Goal: Obtain resource: Download file/media

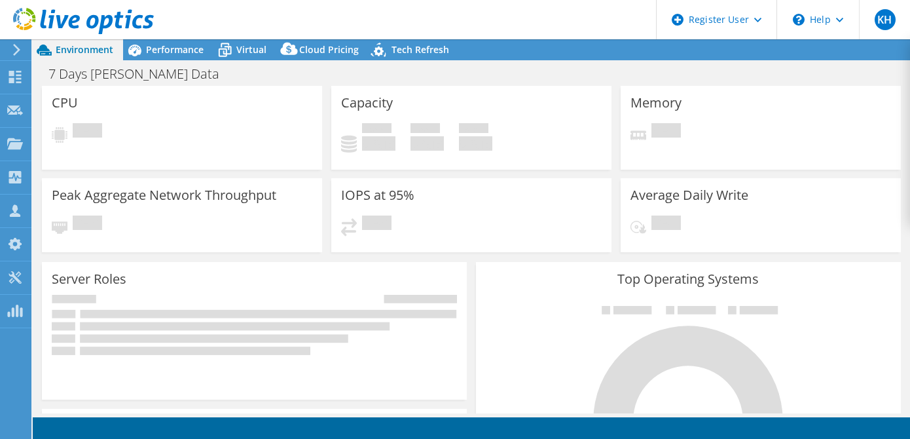
select select "USD"
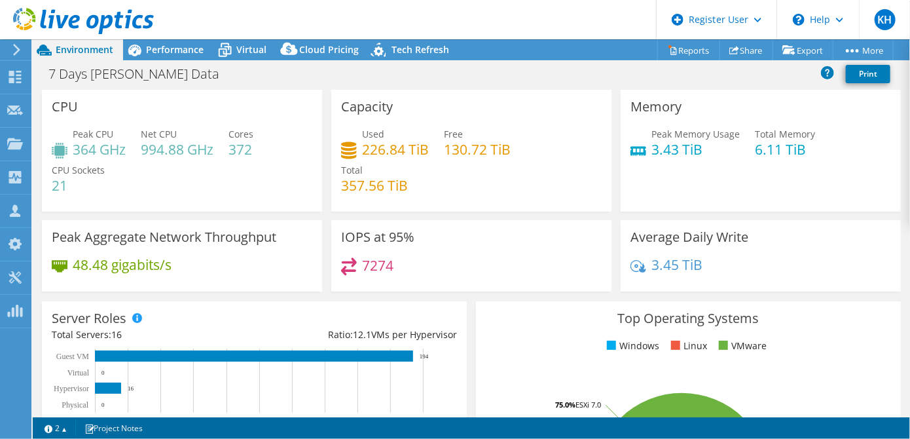
click at [181, 51] on span "Performance" at bounding box center [175, 49] width 58 height 12
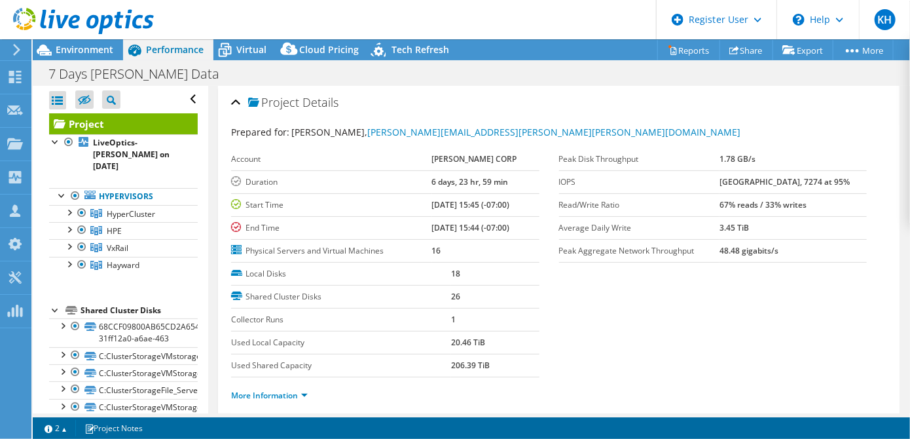
click at [247, 11] on header "KH Dell User [PERSON_NAME] [PERSON_NAME][EMAIL_ADDRESS][PERSON_NAME][DOMAIN_NAM…" at bounding box center [455, 19] width 910 height 39
click at [81, 257] on div at bounding box center [81, 265] width 13 height 16
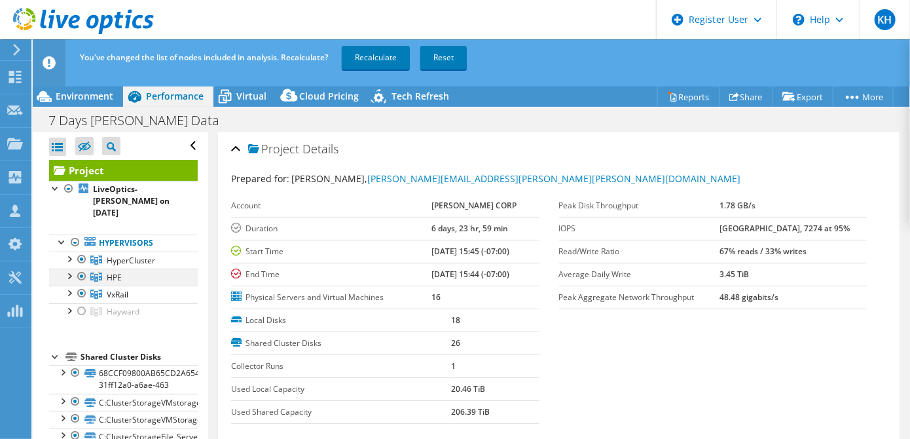
click at [79, 268] on div at bounding box center [81, 276] width 13 height 16
click at [80, 251] on div at bounding box center [81, 259] width 13 height 16
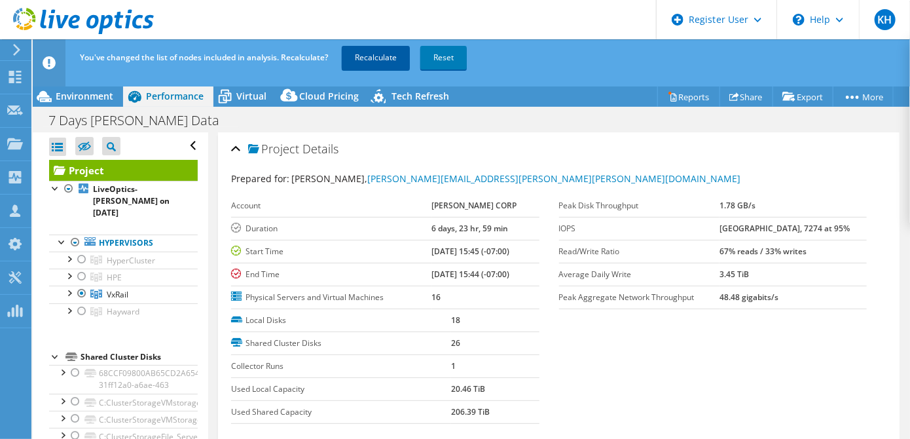
click at [382, 58] on link "Recalculate" at bounding box center [376, 58] width 68 height 24
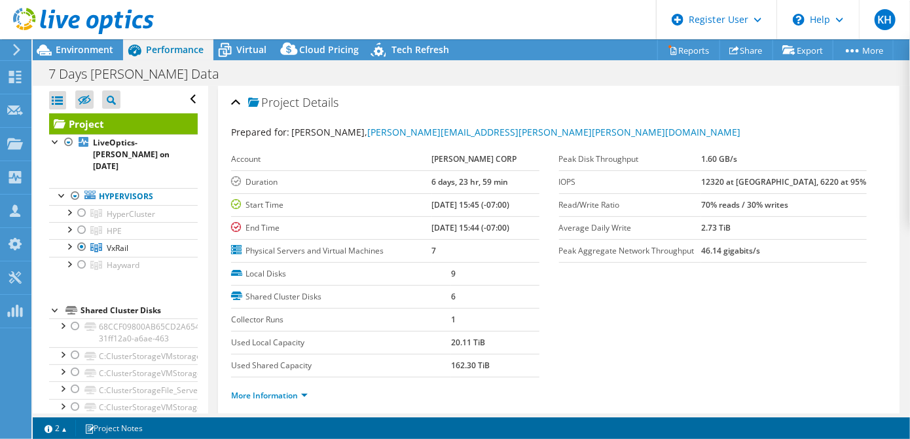
click at [85, 56] on div "Environment" at bounding box center [78, 49] width 90 height 21
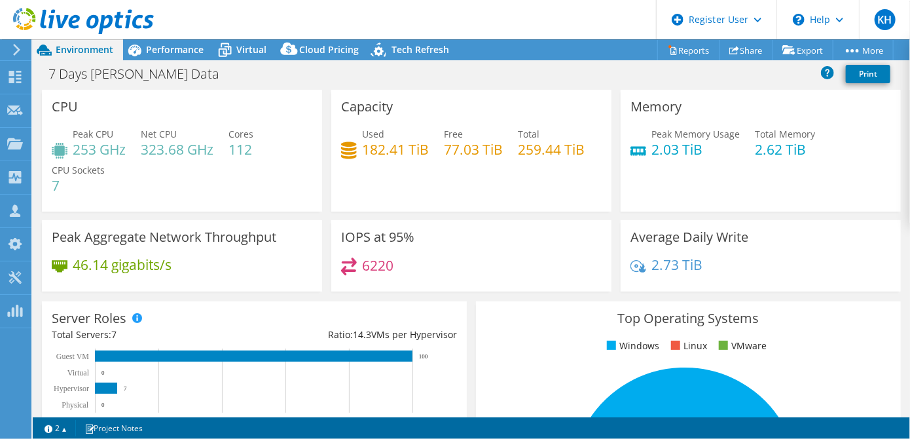
click at [162, 51] on span "Performance" at bounding box center [175, 49] width 58 height 12
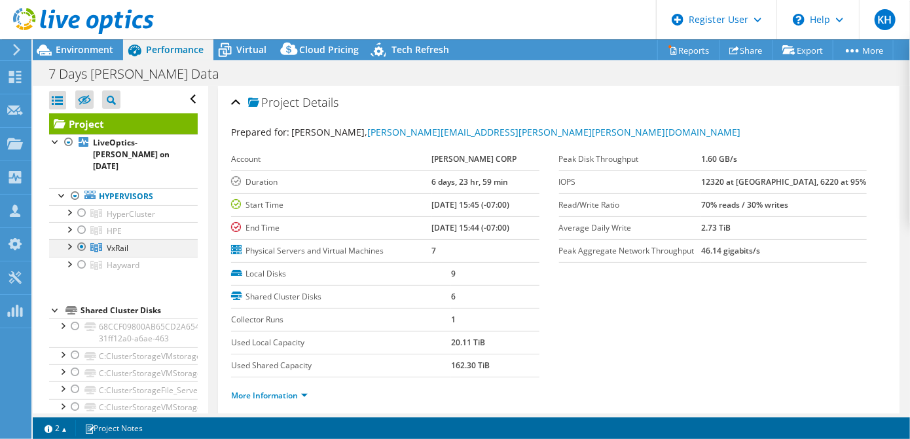
click at [71, 239] on div at bounding box center [68, 245] width 13 height 13
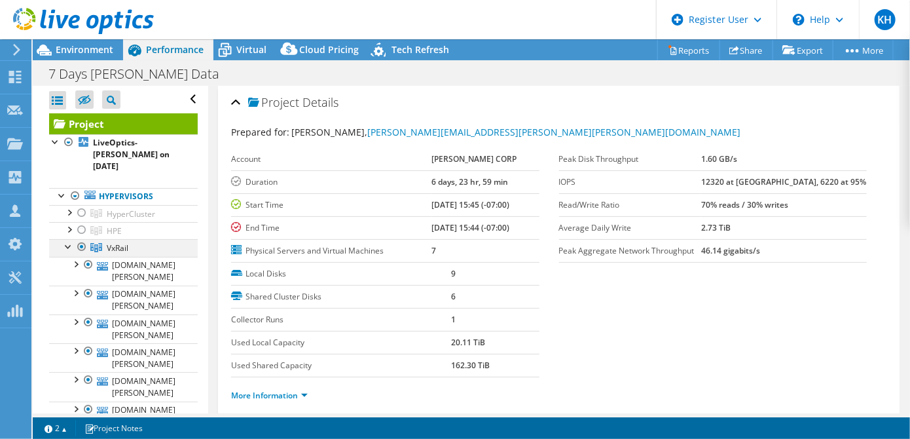
click at [68, 239] on div at bounding box center [68, 245] width 13 height 13
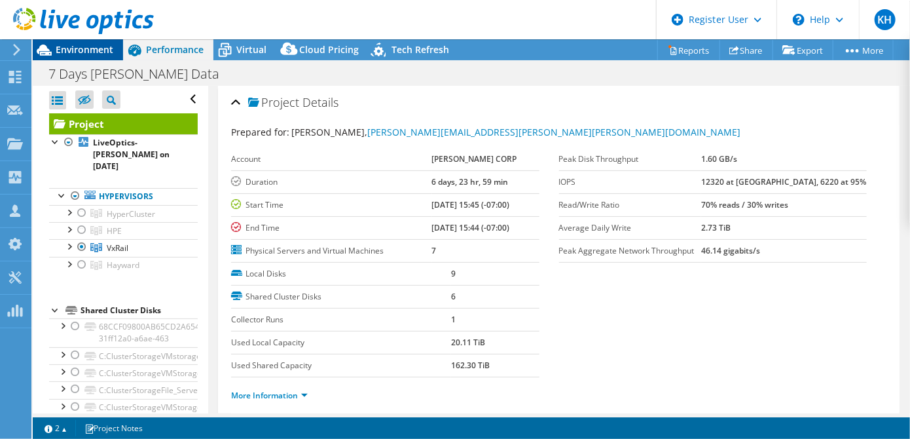
click at [86, 51] on span "Environment" at bounding box center [85, 49] width 58 height 12
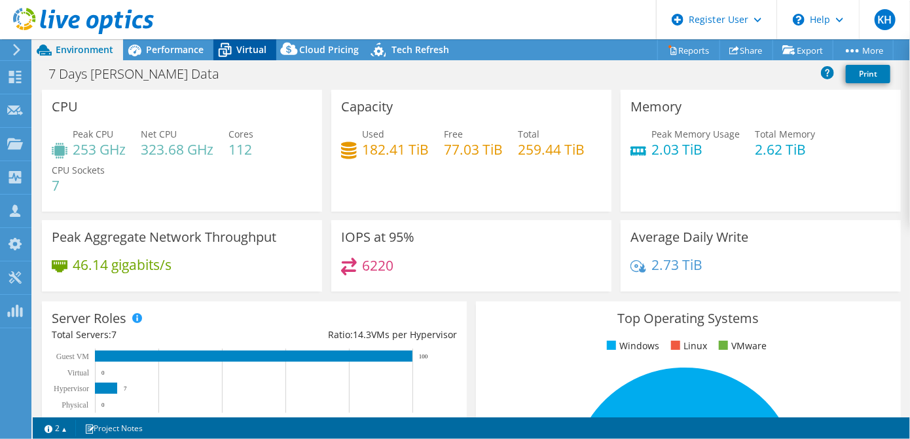
click at [243, 45] on span "Virtual" at bounding box center [251, 49] width 30 height 12
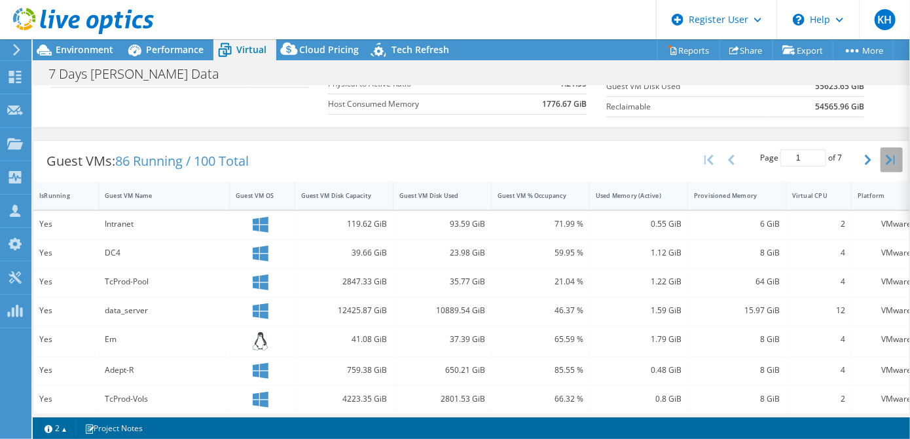
scroll to position [202, 0]
click at [865, 158] on icon "button" at bounding box center [868, 160] width 7 height 10
type input "2"
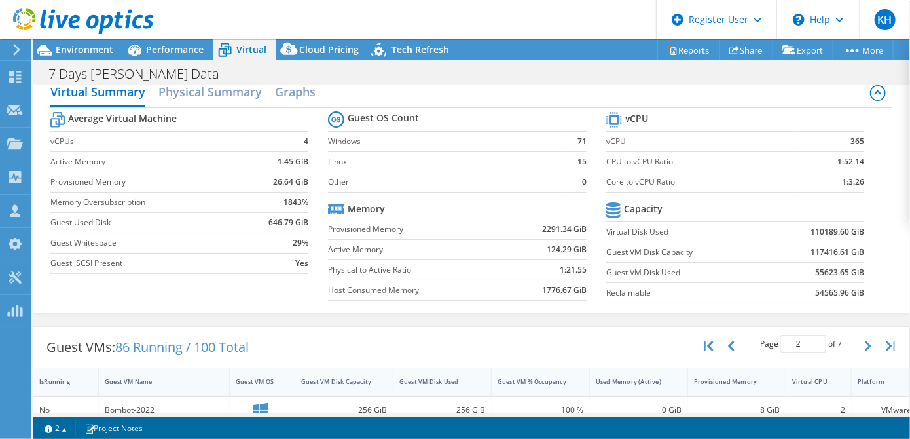
scroll to position [308, 0]
drag, startPoint x: 704, startPoint y: 297, endPoint x: 196, endPoint y: 90, distance: 548.8
click at [196, 90] on h2 "Physical Summary" at bounding box center [209, 93] width 103 height 29
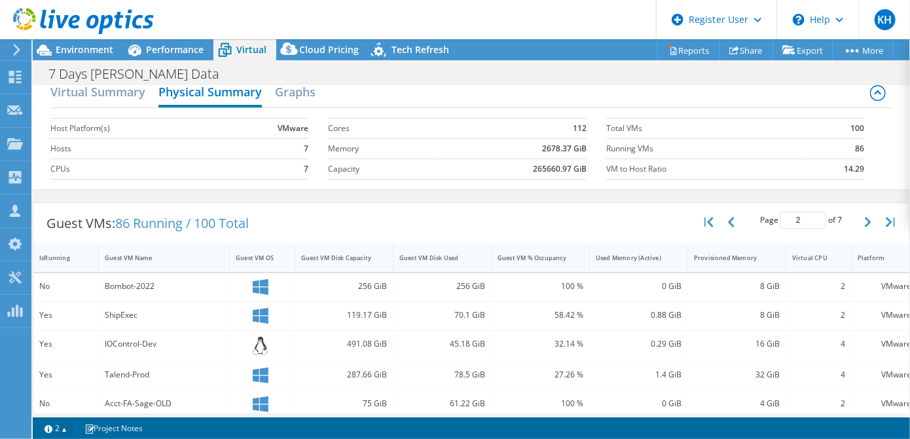
click at [484, 180] on section "Cores 112 Memory 2678.37 GiB Capacity 265660.97 GiB" at bounding box center [467, 148] width 278 height 75
click at [128, 92] on h2 "Virtual Summary" at bounding box center [97, 93] width 95 height 29
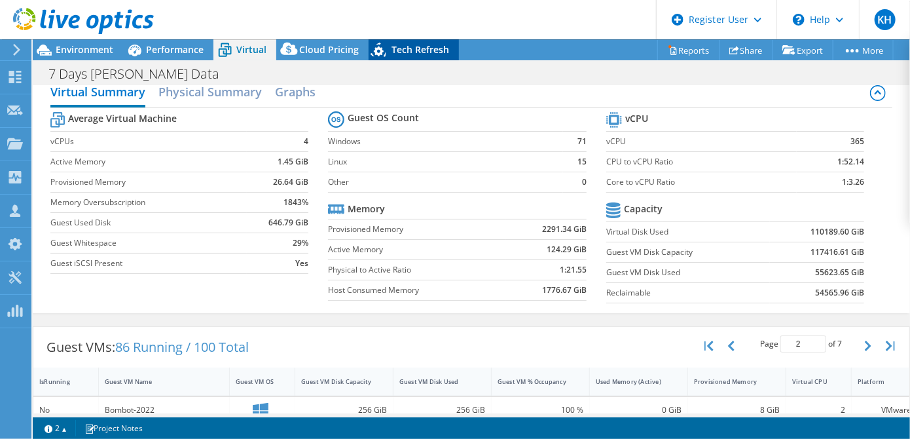
click at [393, 56] on div "Tech Refresh" at bounding box center [414, 49] width 90 height 21
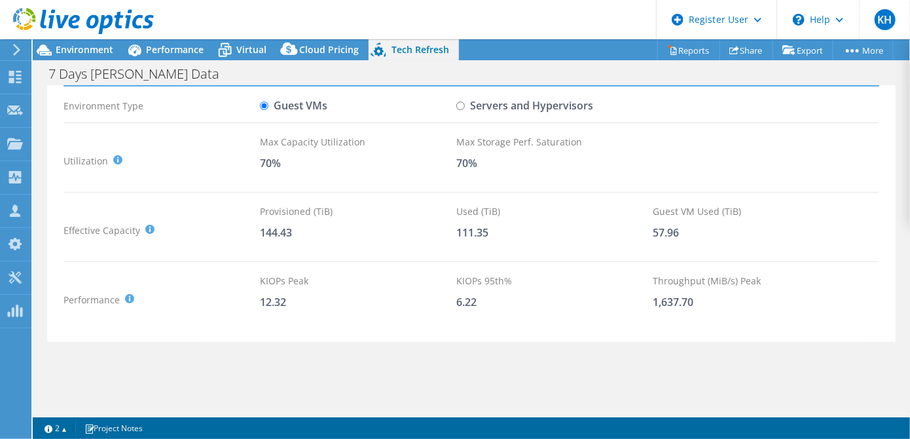
scroll to position [0, 0]
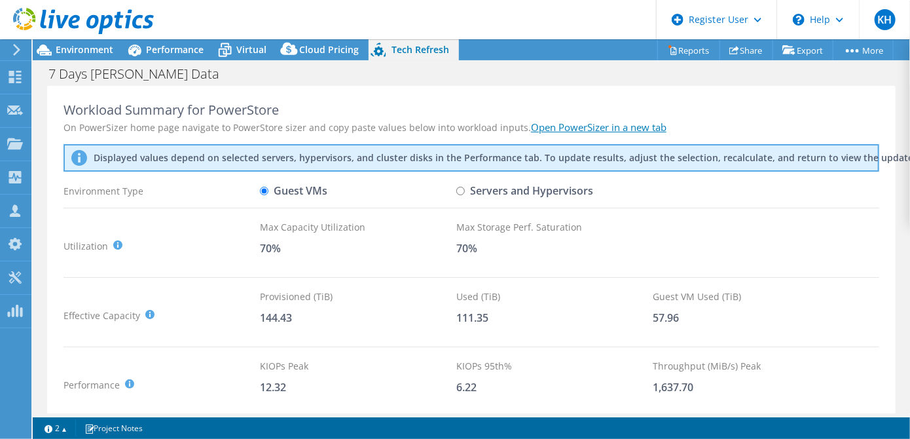
click at [579, 127] on link "Open PowerSizer in a new tab" at bounding box center [598, 126] width 135 height 13
click at [82, 54] on span "Environment" at bounding box center [85, 49] width 58 height 12
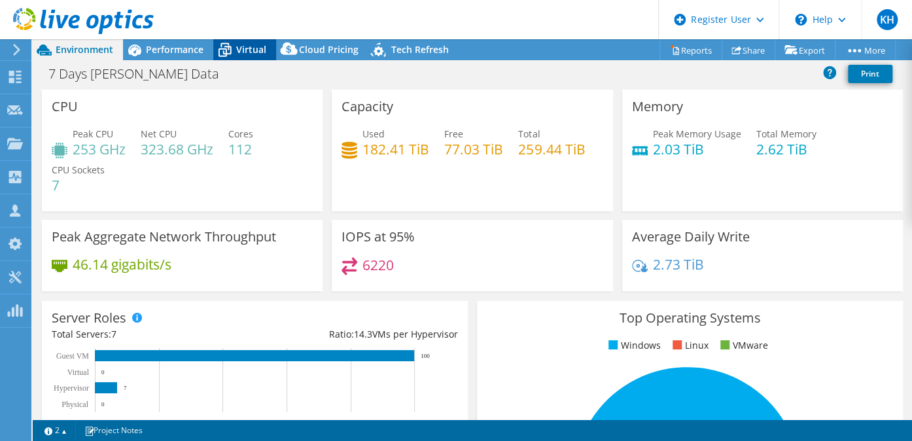
click at [233, 52] on icon at bounding box center [224, 50] width 23 height 23
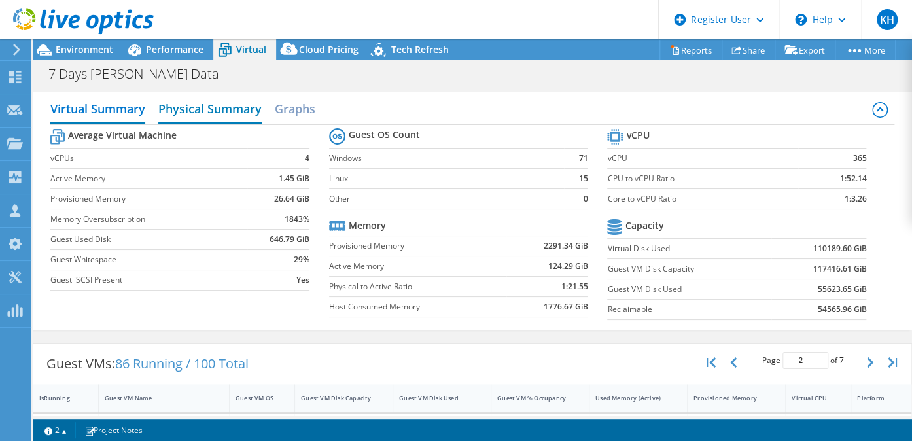
click at [222, 113] on h2 "Physical Summary" at bounding box center [209, 110] width 103 height 29
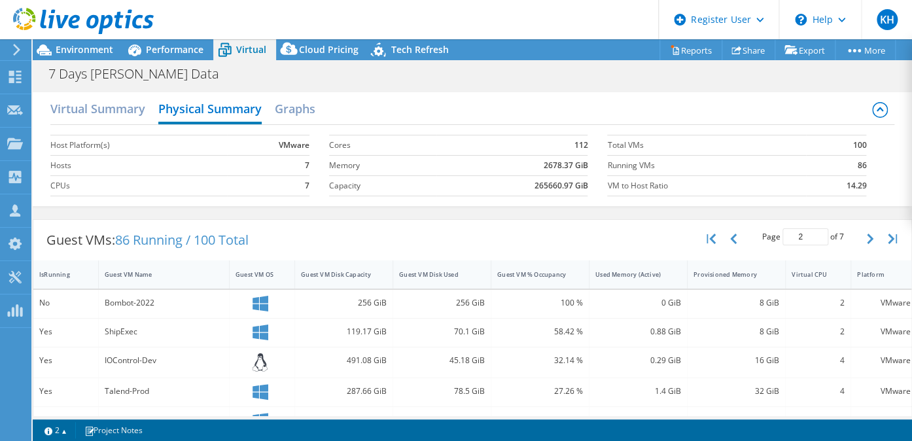
scroll to position [416, 0]
click at [685, 46] on link "Reports" at bounding box center [691, 50] width 63 height 20
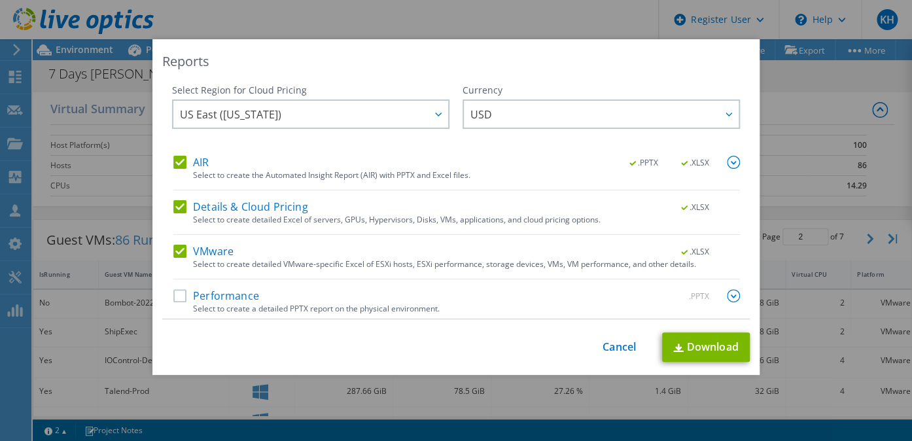
click at [178, 208] on label "Details & Cloud Pricing" at bounding box center [240, 206] width 135 height 13
click at [0, 0] on input "Details & Cloud Pricing" at bounding box center [0, 0] width 0 height 0
click at [626, 167] on span ".PPTX" at bounding box center [646, 162] width 50 height 9
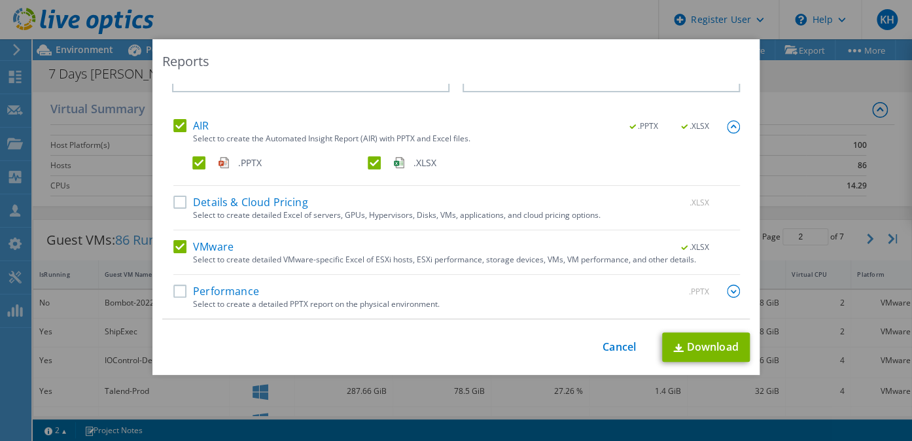
scroll to position [37, 0]
click at [521, 252] on div "VMware .XLSX" at bounding box center [456, 247] width 567 height 15
click at [177, 291] on label "Performance" at bounding box center [216, 291] width 86 height 13
click at [0, 0] on input "Performance" at bounding box center [0, 0] width 0 height 0
click at [460, 285] on div "Performance .PPTX" at bounding box center [456, 292] width 567 height 15
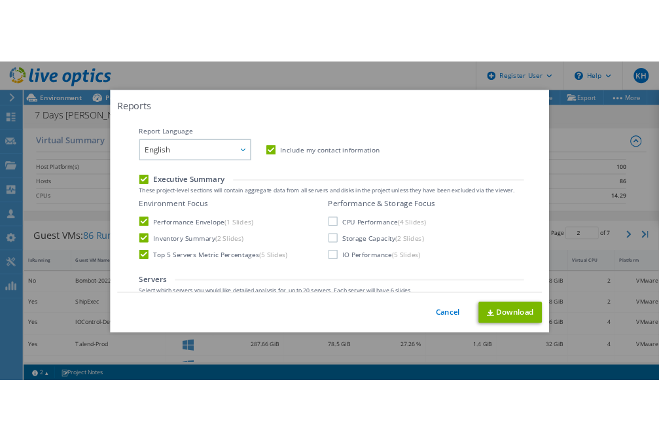
scroll to position [272, 0]
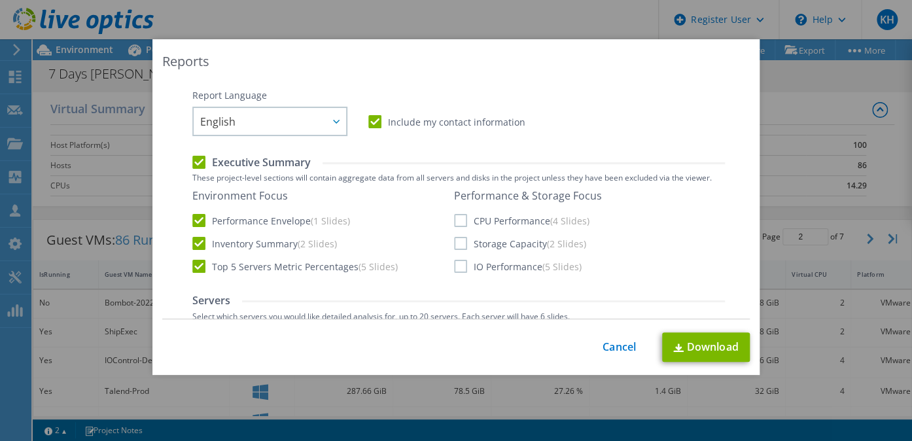
click at [369, 121] on label "Include my contact information" at bounding box center [447, 121] width 157 height 13
click at [0, 0] on input "Include my contact information" at bounding box center [0, 0] width 0 height 0
drag, startPoint x: 456, startPoint y: 226, endPoint x: 456, endPoint y: 238, distance: 12.5
click at [456, 238] on div "Performance & Storage Focus CPU Performance (4 Slides) Storage Capacity (2 Slid…" at bounding box center [528, 231] width 148 height 84
click at [456, 238] on label "Storage Capacity (2 Slides)" at bounding box center [520, 243] width 132 height 13
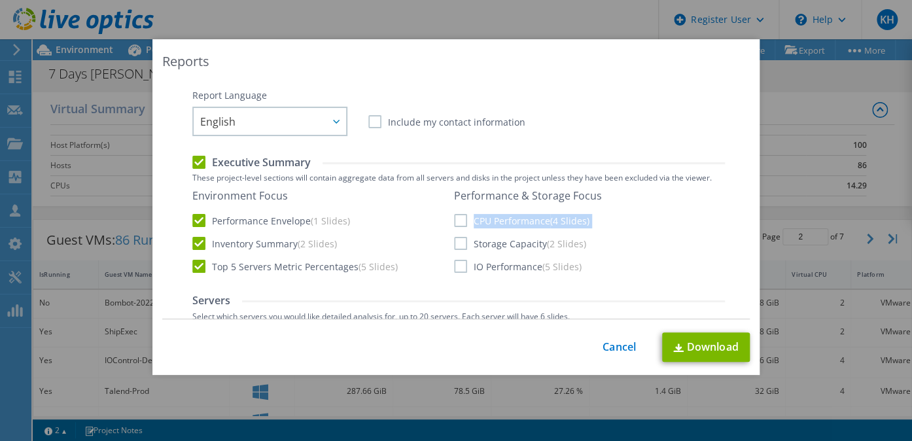
click at [0, 0] on input "Storage Capacity (2 Slides)" at bounding box center [0, 0] width 0 height 0
click at [454, 219] on label "CPU Performance (4 Slides)" at bounding box center [521, 220] width 135 height 13
click at [0, 0] on input "CPU Performance (4 Slides)" at bounding box center [0, 0] width 0 height 0
click at [455, 266] on label "IO Performance (5 Slides)" at bounding box center [518, 266] width 128 height 13
click at [0, 0] on input "IO Performance (5 Slides)" at bounding box center [0, 0] width 0 height 0
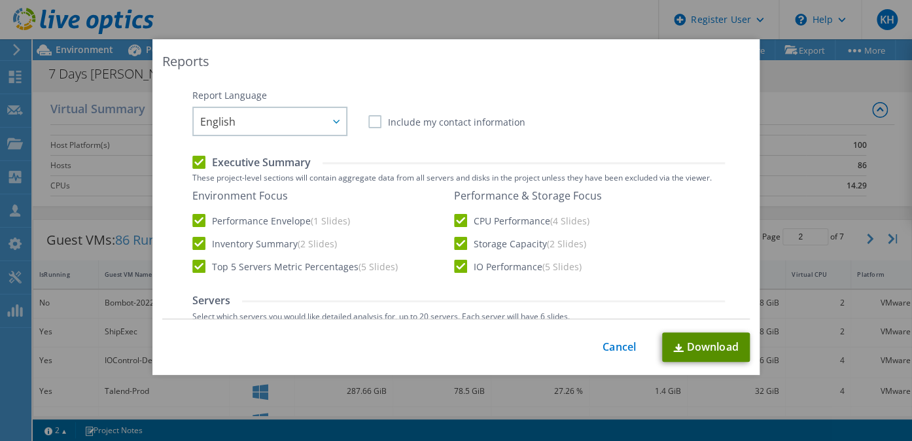
click at [695, 342] on link "Download" at bounding box center [706, 347] width 88 height 29
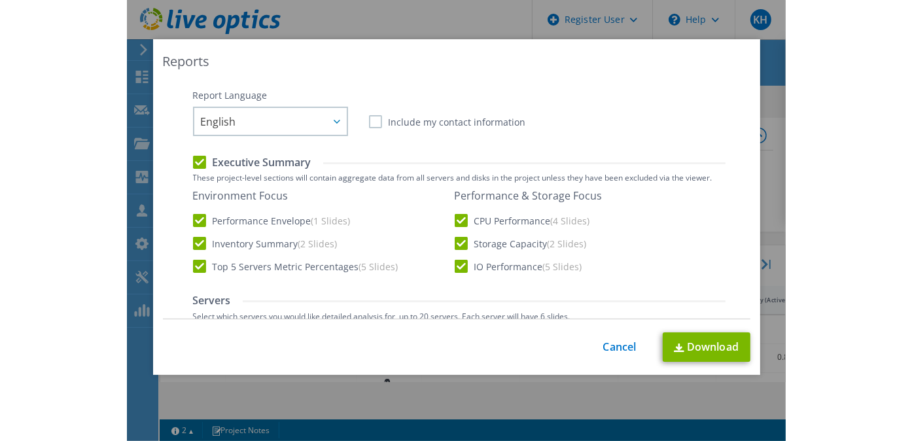
scroll to position [449, 0]
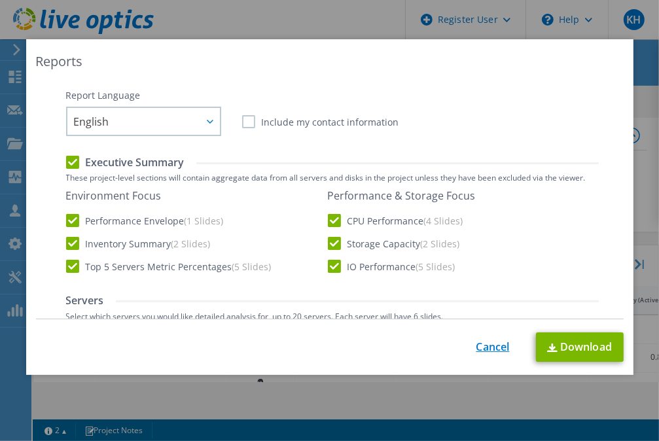
click at [483, 344] on link "Cancel" at bounding box center [493, 347] width 33 height 12
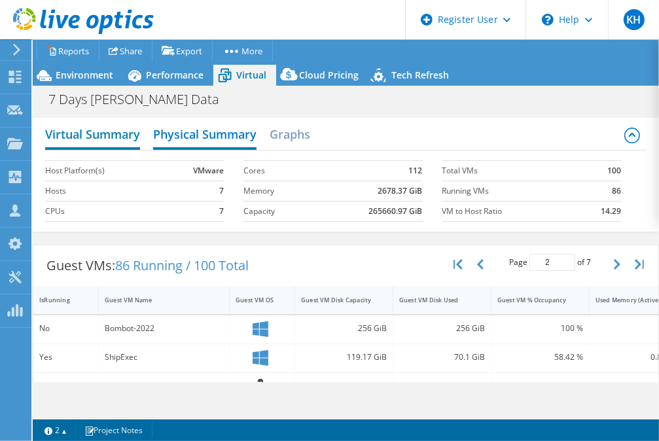
click at [114, 129] on h2 "Virtual Summary" at bounding box center [92, 135] width 95 height 29
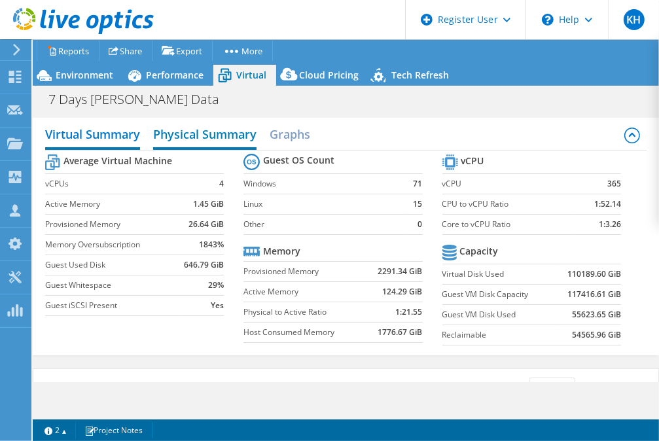
click at [171, 137] on h2 "Physical Summary" at bounding box center [204, 135] width 103 height 29
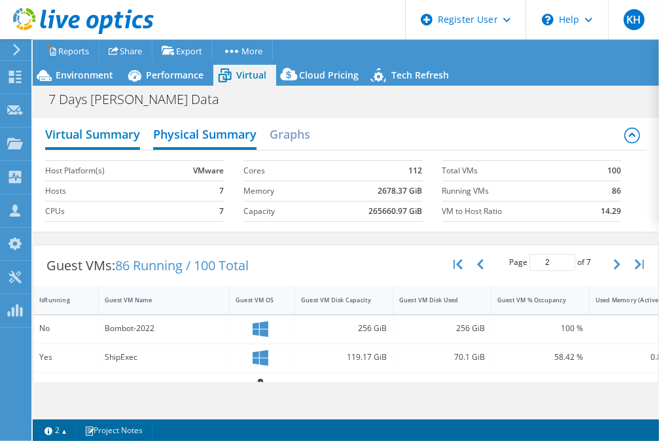
click at [107, 135] on h2 "Virtual Summary" at bounding box center [92, 135] width 95 height 29
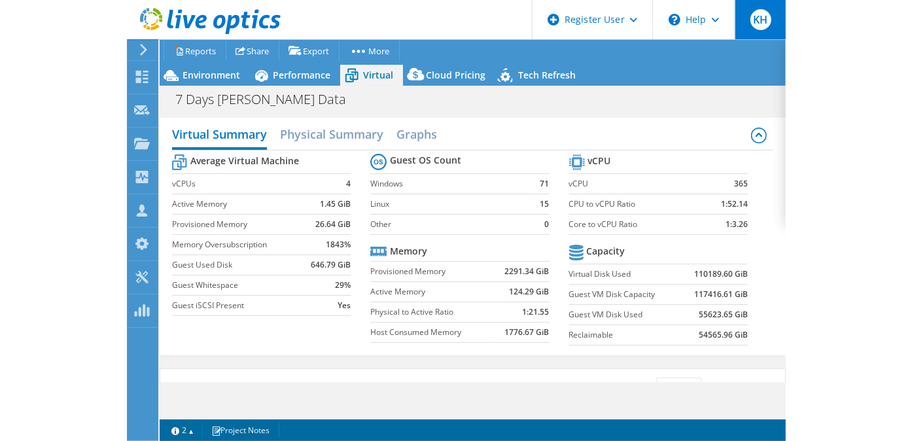
scroll to position [361, 0]
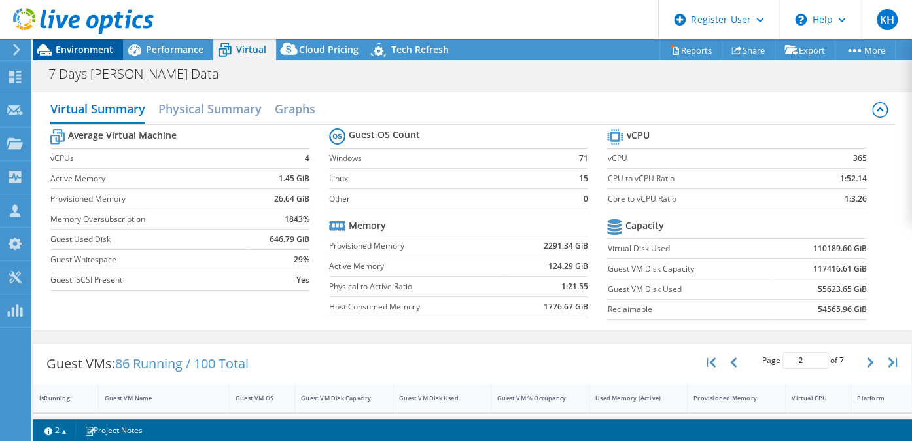
click at [79, 49] on span "Environment" at bounding box center [85, 49] width 58 height 12
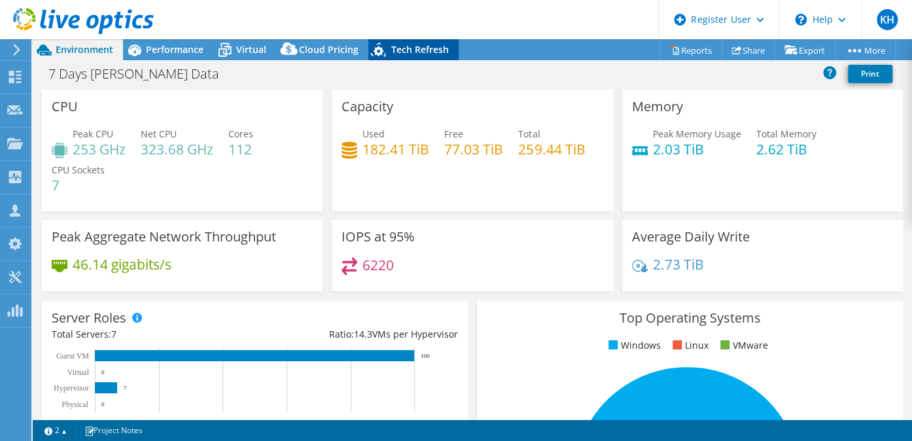
click at [437, 50] on span "Tech Refresh" at bounding box center [420, 49] width 58 height 12
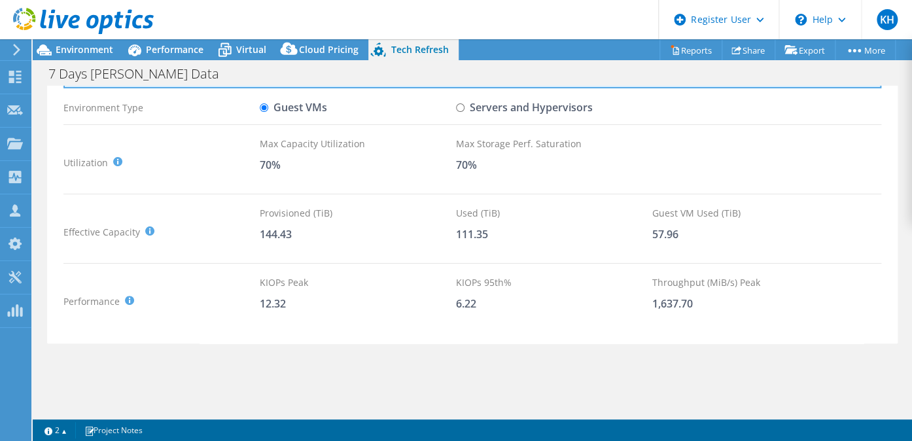
scroll to position [0, 0]
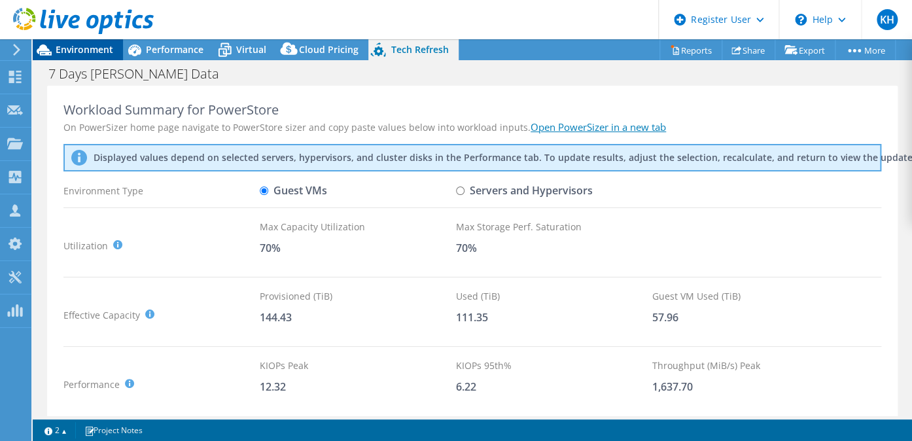
click at [87, 59] on div "Environment" at bounding box center [78, 49] width 90 height 21
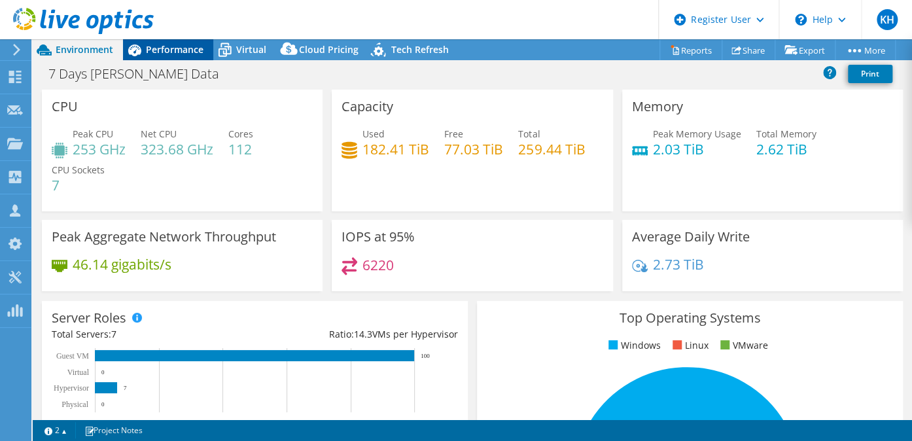
click at [162, 48] on span "Performance" at bounding box center [175, 49] width 58 height 12
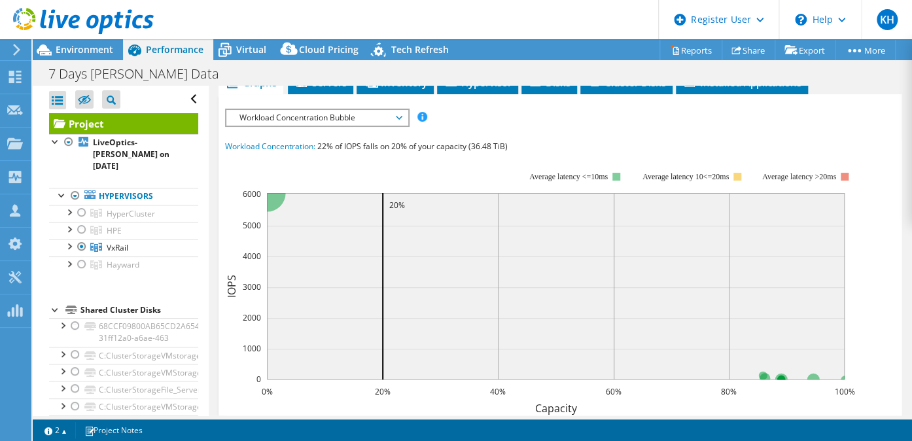
click at [179, 50] on span "Performance" at bounding box center [175, 49] width 58 height 12
click at [243, 58] on div "Virtual" at bounding box center [244, 49] width 63 height 21
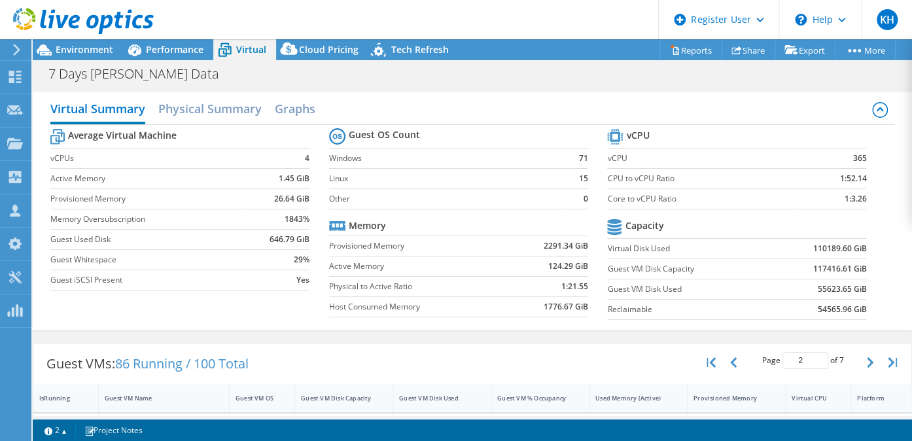
scroll to position [419, 0]
click at [300, 311] on div "Average Virtual Machine vCPUs 4 Active Memory 1.45 GiB Provisioned Memory 26.64…" at bounding box center [472, 226] width 844 height 202
click at [43, 82] on div "7 Days [PERSON_NAME] Data Print" at bounding box center [473, 74] width 880 height 24
click at [210, 189] on td "Provisioned Memory" at bounding box center [148, 199] width 197 height 20
click at [306, 310] on div "Average Virtual Machine vCPUs 4 Active Memory 1.45 GiB Provisioned Memory 26.64…" at bounding box center [472, 226] width 844 height 202
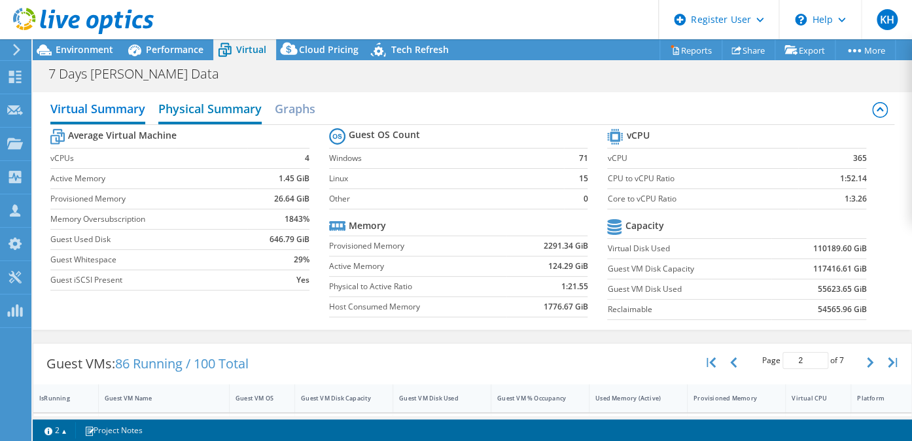
click at [216, 107] on h2 "Physical Summary" at bounding box center [209, 110] width 103 height 29
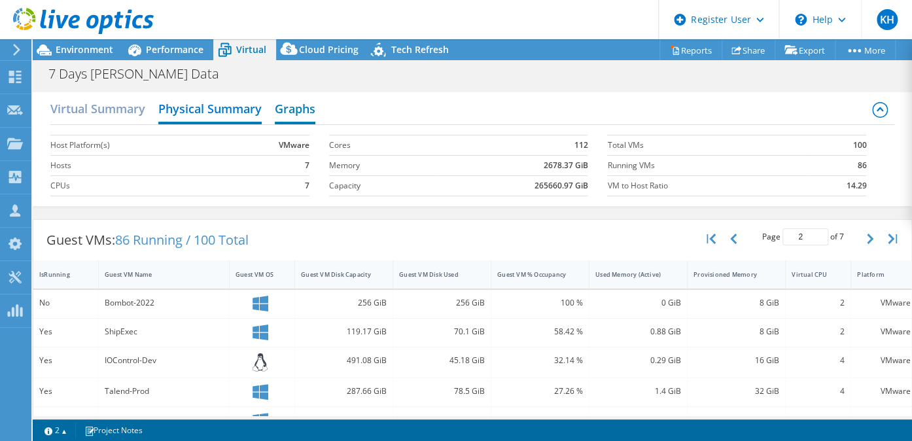
click at [293, 108] on h2 "Graphs" at bounding box center [295, 110] width 41 height 29
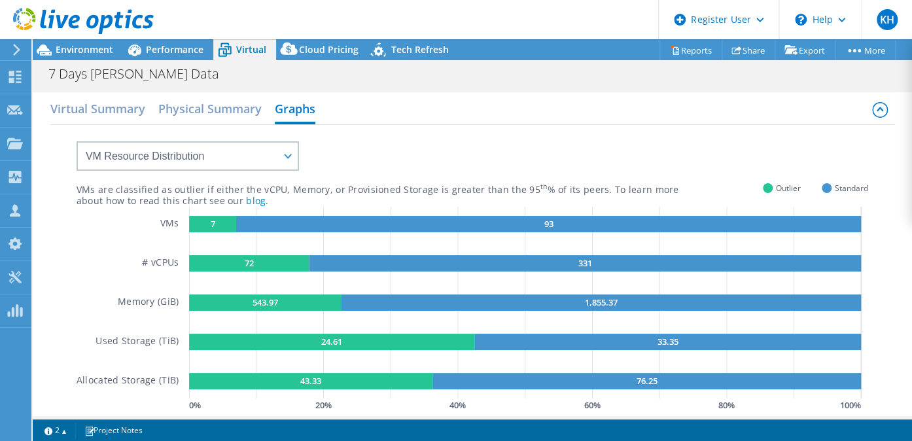
scroll to position [537, 0]
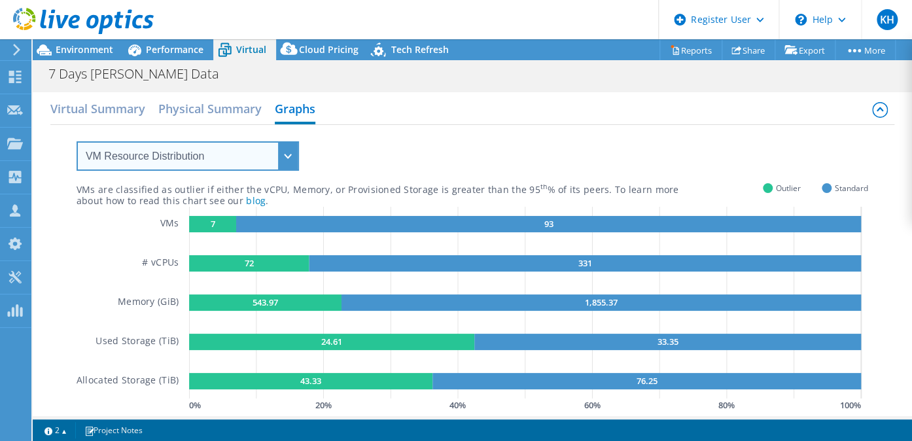
click at [268, 164] on select "VM Resource Distribution Provisioning Contrast Over Provisioning" at bounding box center [188, 155] width 223 height 29
click at [77, 141] on select "VM Resource Distribution Provisioning Contrast Over Provisioning" at bounding box center [188, 155] width 223 height 29
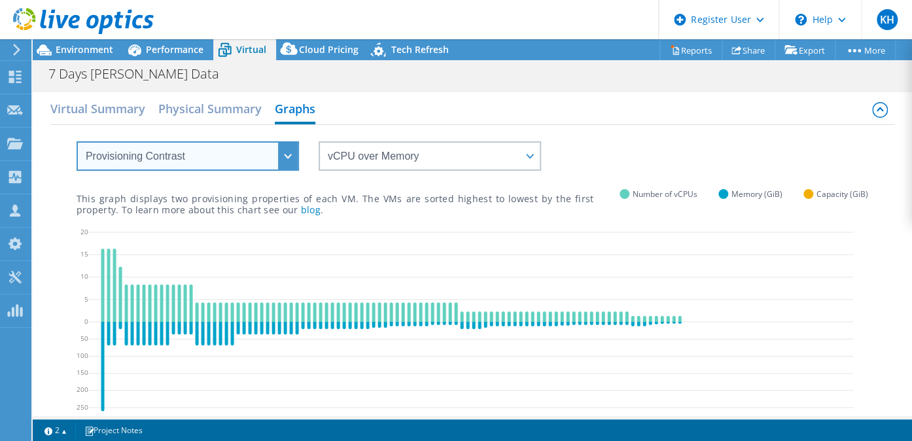
click at [242, 158] on select "VM Resource Distribution Provisioning Contrast Over Provisioning" at bounding box center [188, 155] width 223 height 29
click at [77, 141] on select "VM Resource Distribution Provisioning Contrast Over Provisioning" at bounding box center [188, 155] width 223 height 29
click at [232, 168] on select "VM Resource Distribution Provisioning Contrast Over Provisioning" at bounding box center [188, 155] width 223 height 29
select select "Over Provisioning"
click at [77, 141] on select "VM Resource Distribution Provisioning Contrast Over Provisioning" at bounding box center [188, 155] width 223 height 29
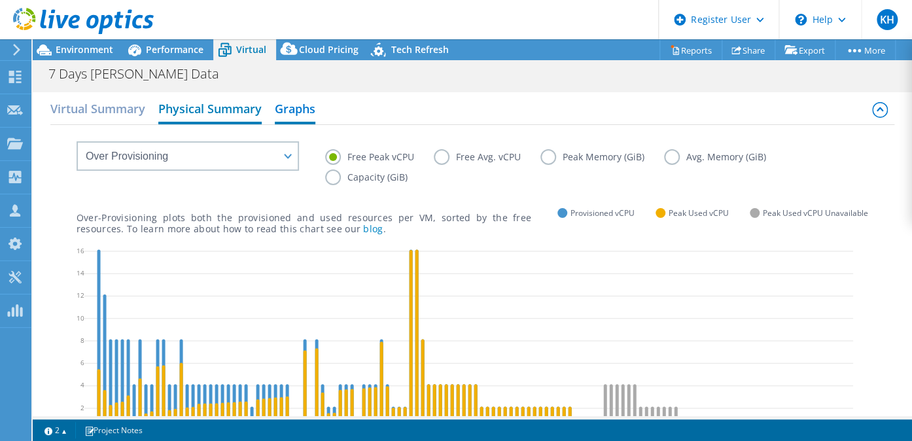
click at [207, 105] on h2 "Physical Summary" at bounding box center [209, 110] width 103 height 29
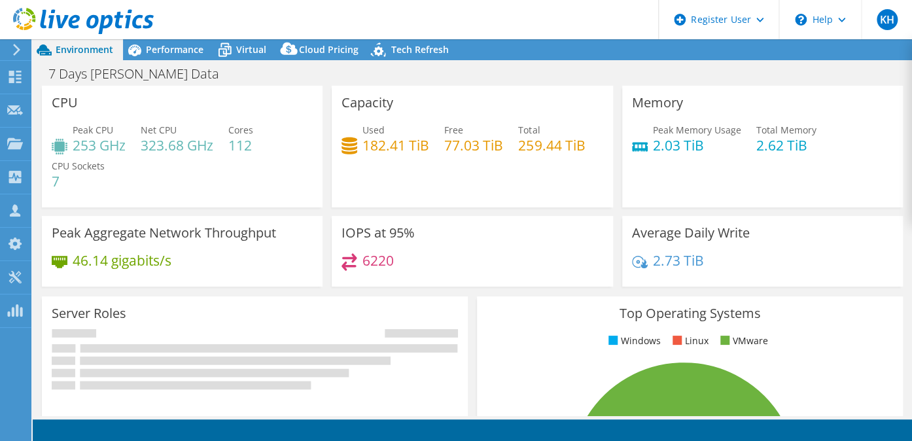
select select "USD"
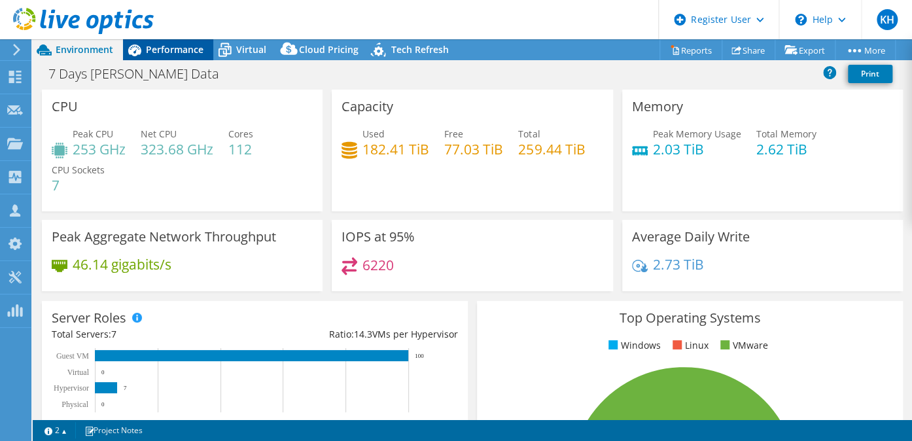
click at [161, 45] on span "Performance" at bounding box center [175, 49] width 58 height 12
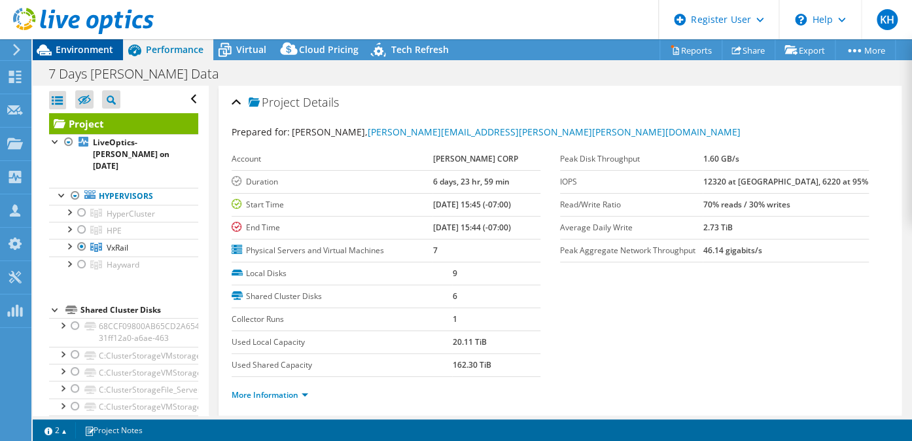
click at [71, 48] on span "Environment" at bounding box center [85, 49] width 58 height 12
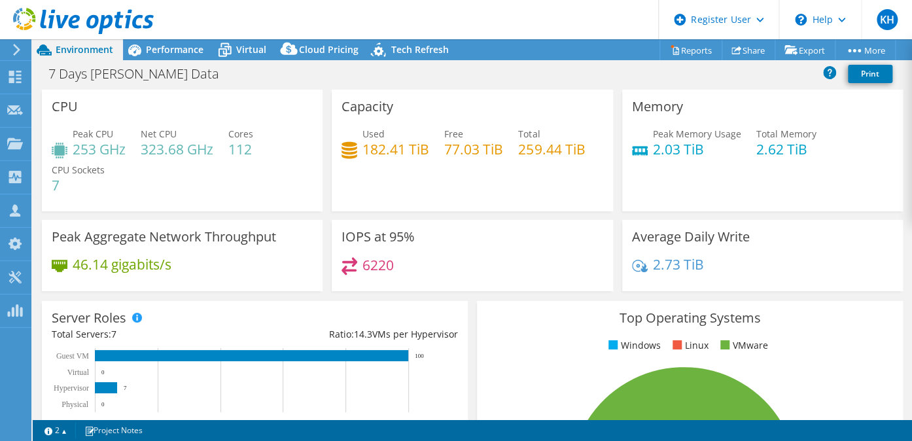
click at [223, 164] on div "Peak CPU 253 GHz Net CPU 323.68 GHz Cores 112 CPU Sockets 7" at bounding box center [182, 166] width 261 height 79
